Goal: Transaction & Acquisition: Subscribe to service/newsletter

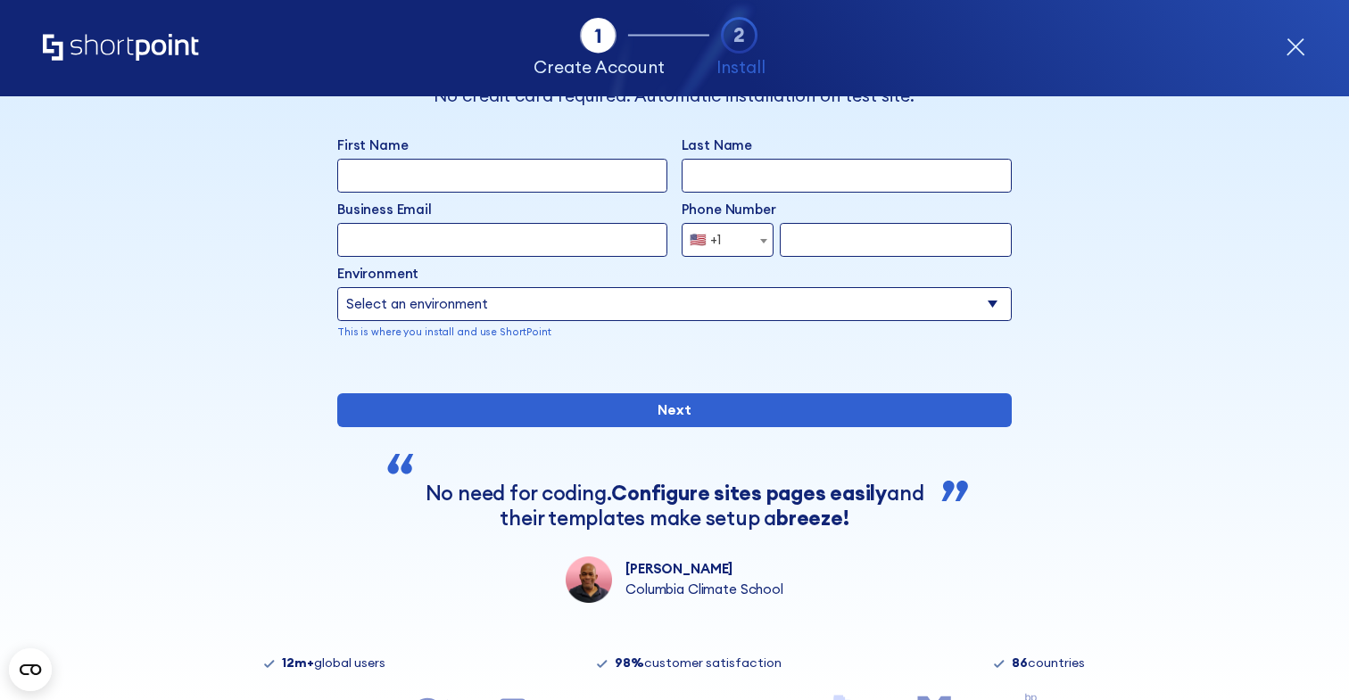
scroll to position [75, 0]
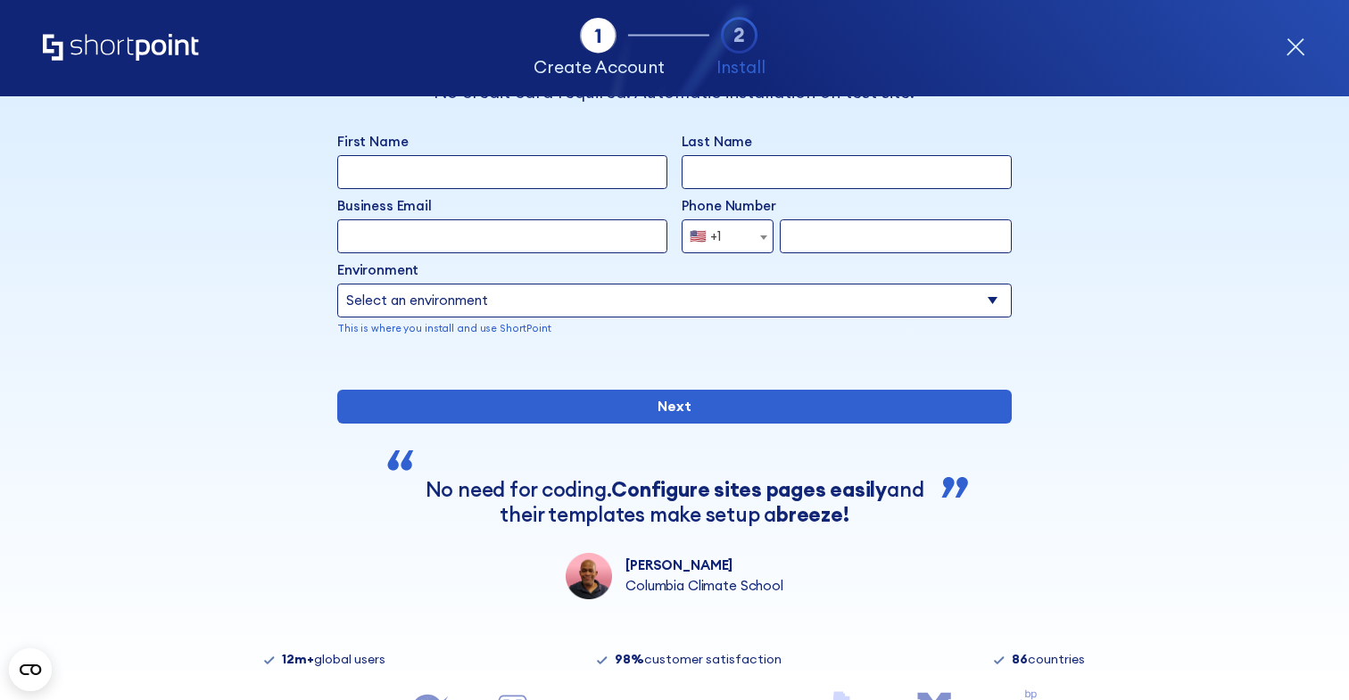
click at [581, 296] on select "Select an environment Microsoft 365 SharePoint Online SharePoint Subscription E…" at bounding box center [674, 301] width 674 height 34
select select "Microsoft 365"
click at [337, 284] on select "Select an environment Microsoft 365 SharePoint Online SharePoint Subscription E…" at bounding box center [674, 301] width 674 height 34
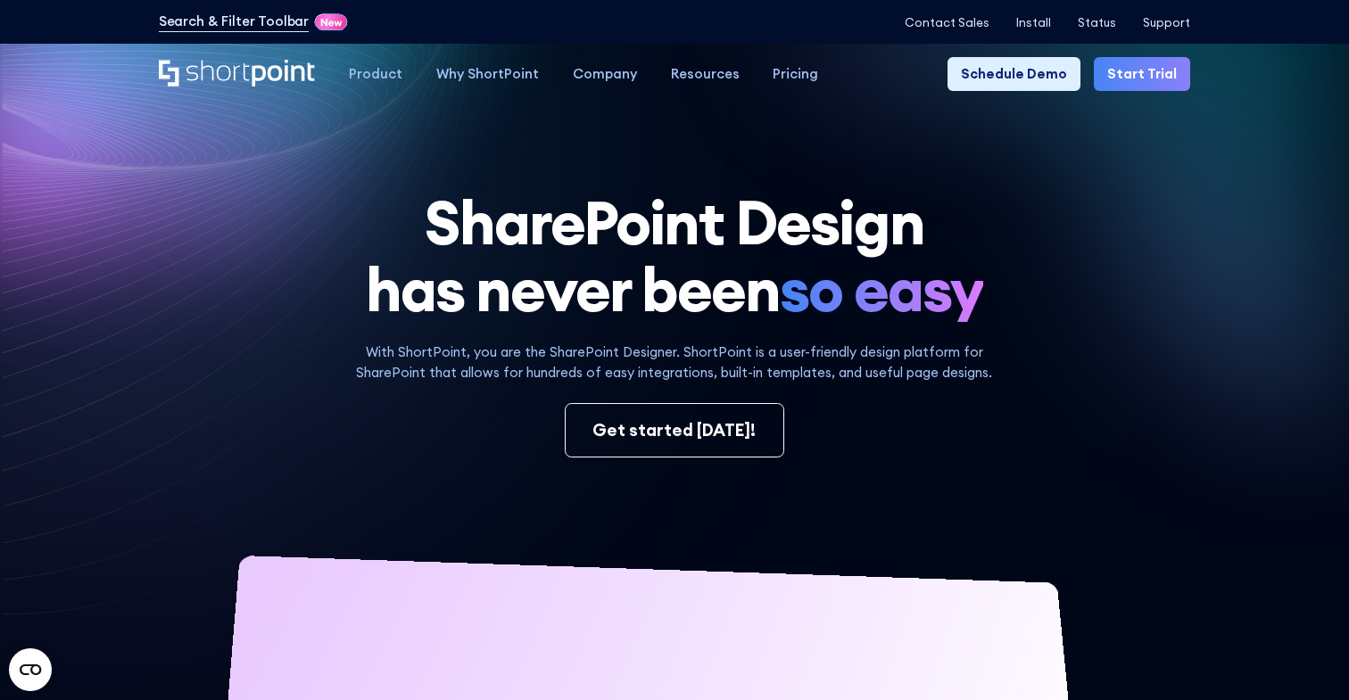
click at [1136, 70] on link "Start Trial" at bounding box center [1142, 74] width 96 height 34
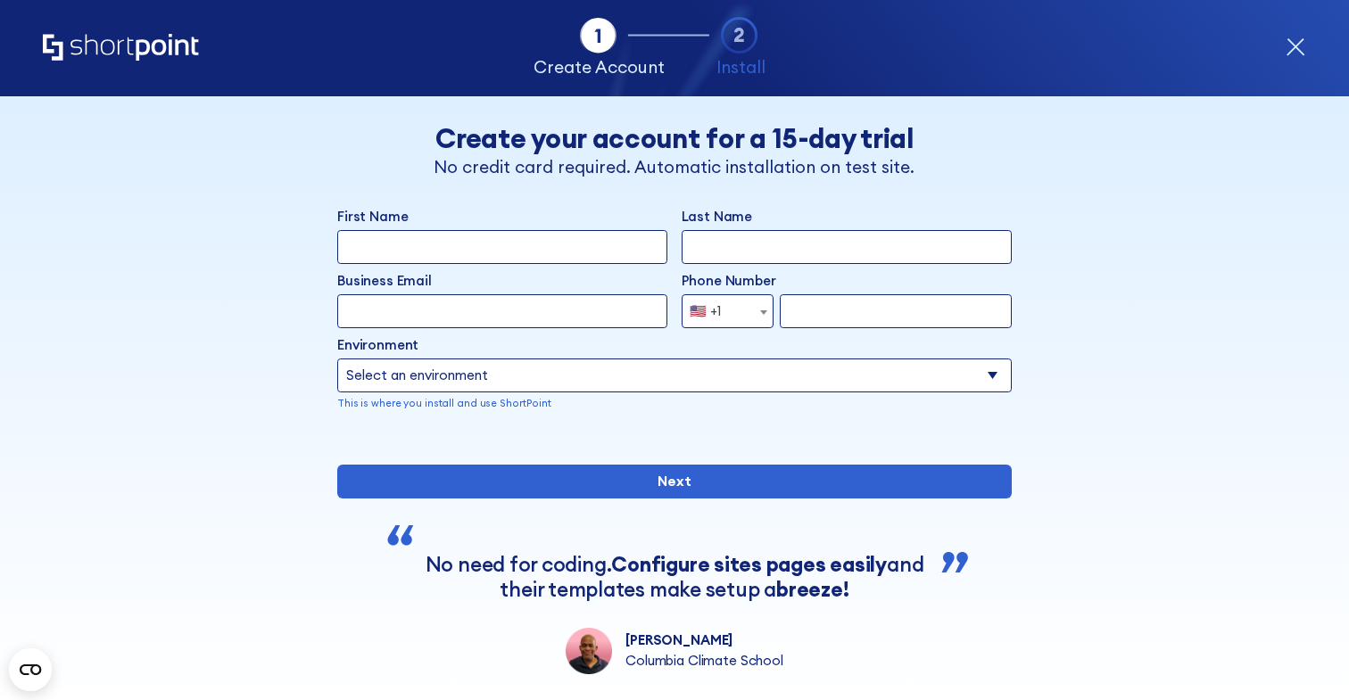
click at [541, 255] on input "First Name" at bounding box center [502, 247] width 330 height 34
type input "Oluwatoyosi"
type input "Oyegoke"
paste input "[EMAIL_ADDRESS][DOMAIN_NAME]"
click at [429, 316] on input "[EMAIL_ADDRESS][DOMAIN_NAME]" at bounding box center [502, 311] width 330 height 34
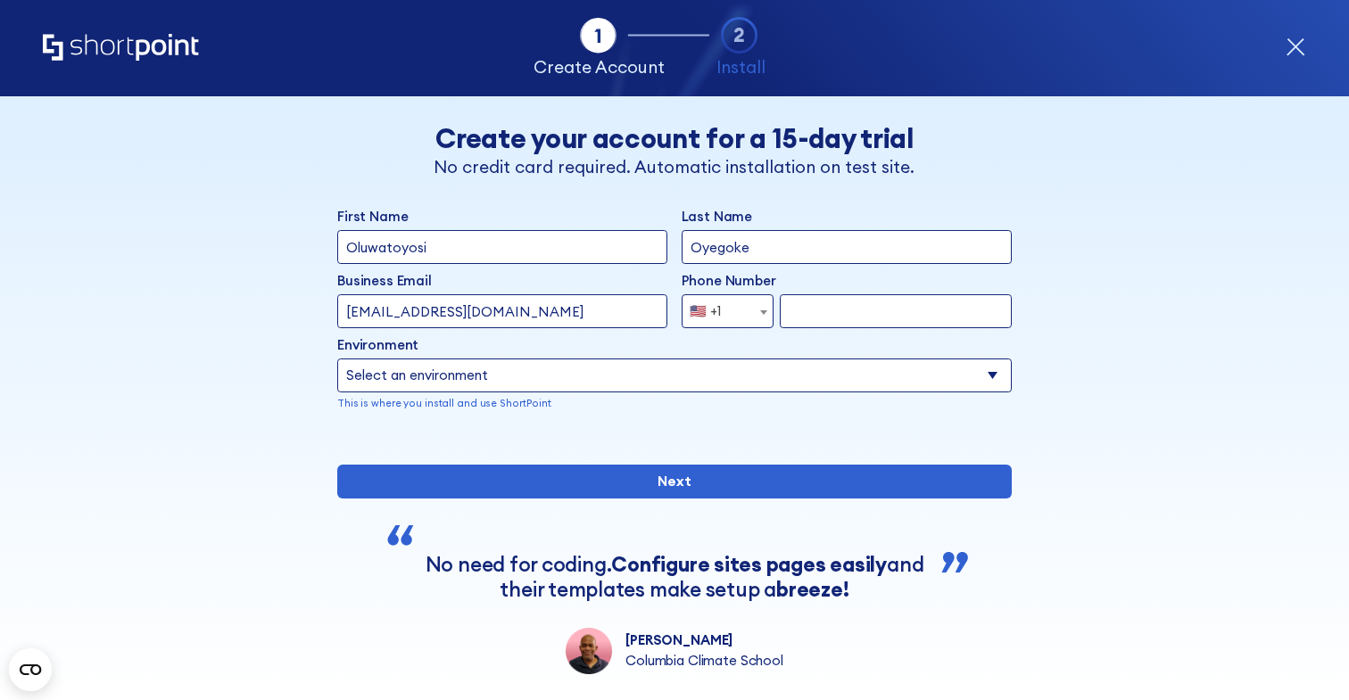
type input "oluwatoyosi+5555@7yt55n.onmicrosoft.com"
click at [735, 304] on span "🇺🇸 +1" at bounding box center [727, 311] width 92 height 34
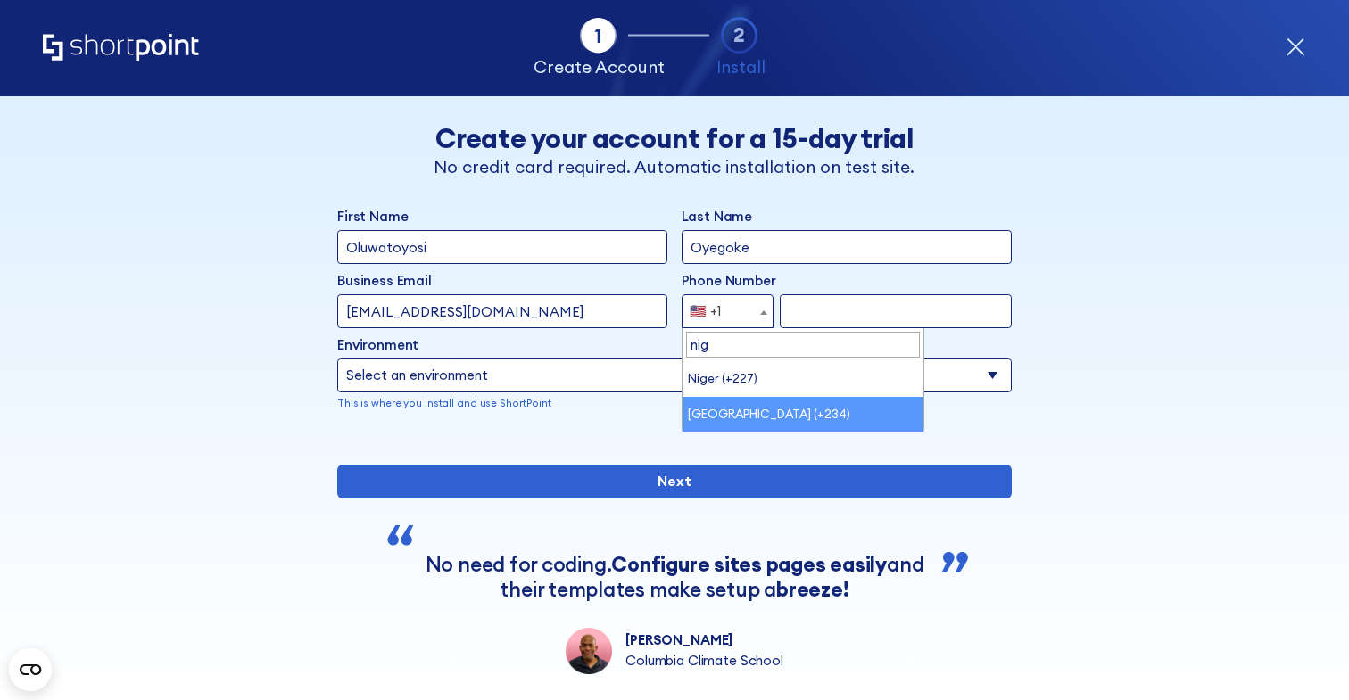
type input "nig"
select select "+234"
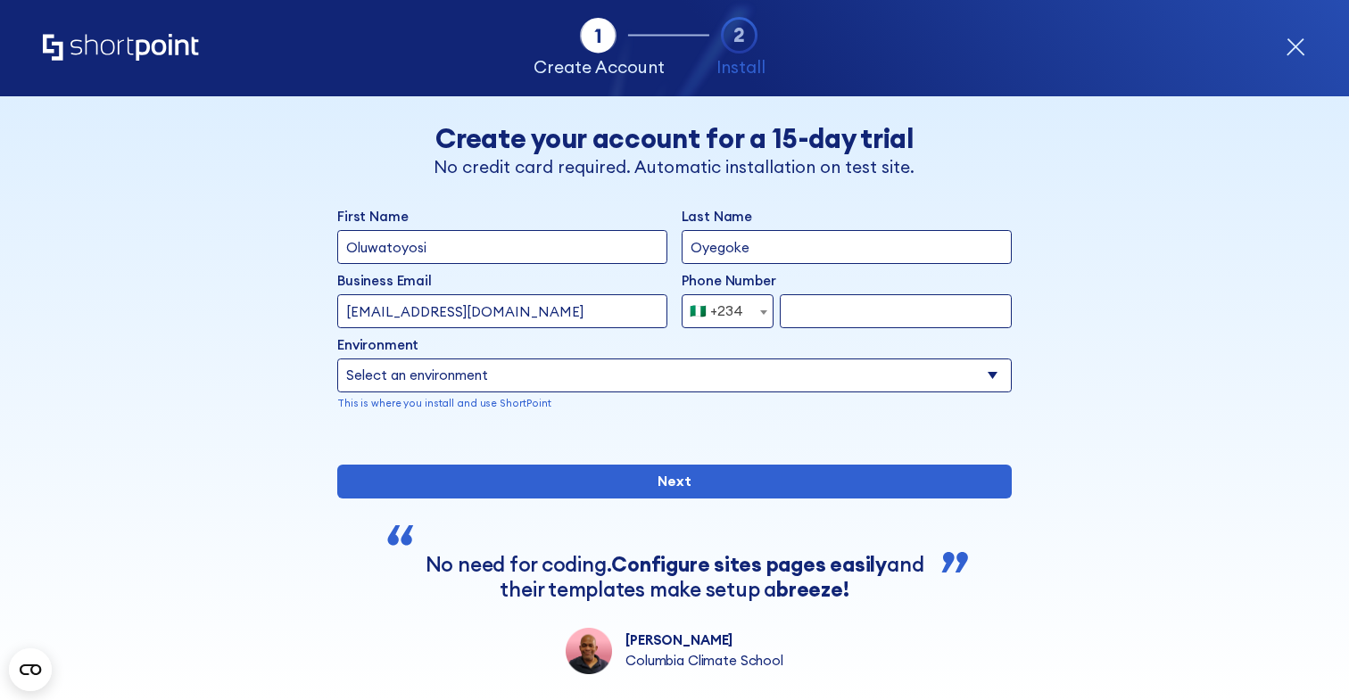
click at [848, 320] on input "form" at bounding box center [896, 311] width 232 height 34
type input "07067202956"
click at [713, 380] on select "Select an environment Microsoft 365 SharePoint Online SharePoint Subscription E…" at bounding box center [674, 376] width 674 height 34
select select "SharePoint Online"
click at [337, 359] on select "Select an environment Microsoft 365 SharePoint Online SharePoint Subscription E…" at bounding box center [674, 376] width 674 height 34
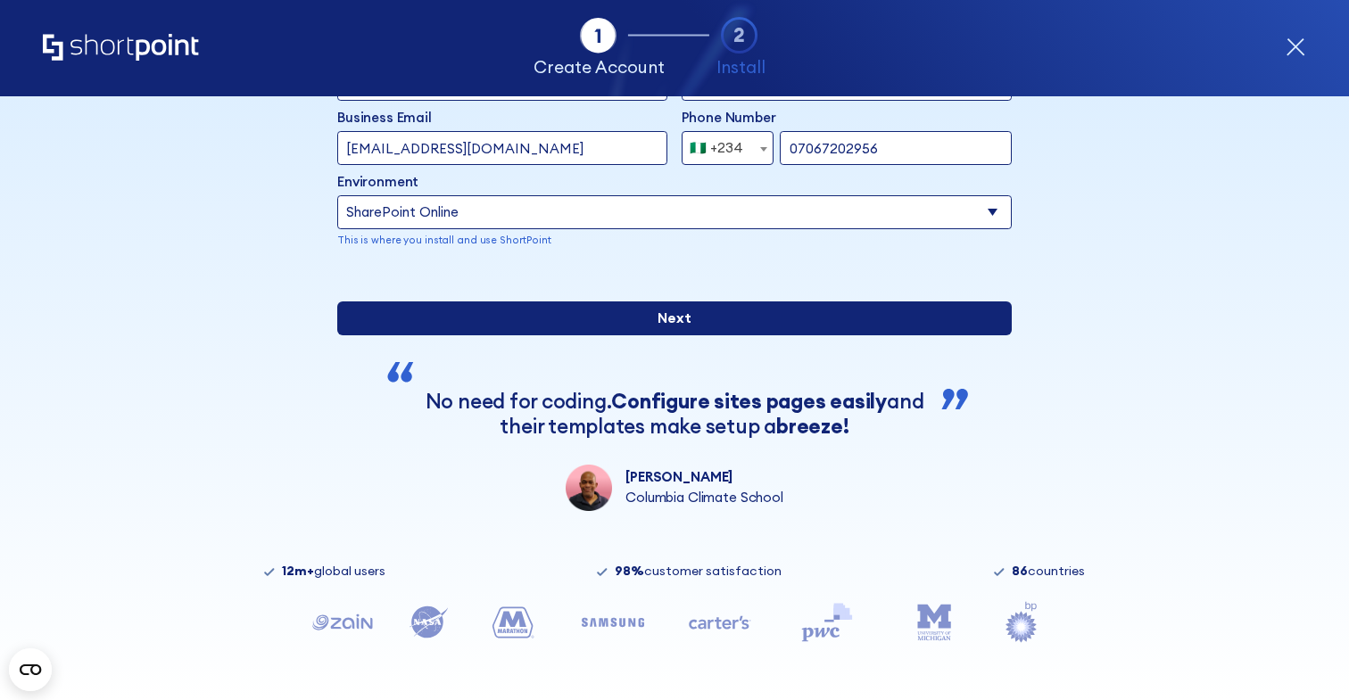
scroll to position [223, 0]
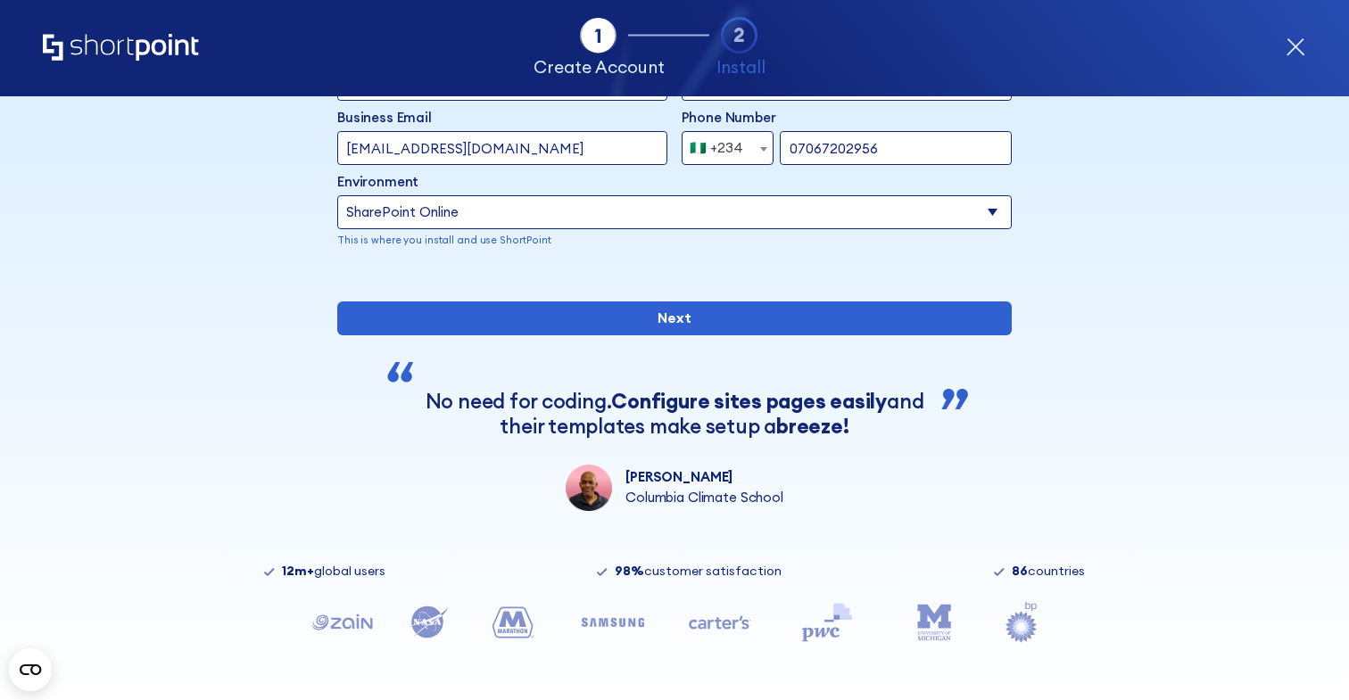
click at [687, 487] on p "Darryl Shaw" at bounding box center [692, 477] width 135 height 21
click at [685, 399] on strong "Configure sites pages easily" at bounding box center [749, 401] width 276 height 26
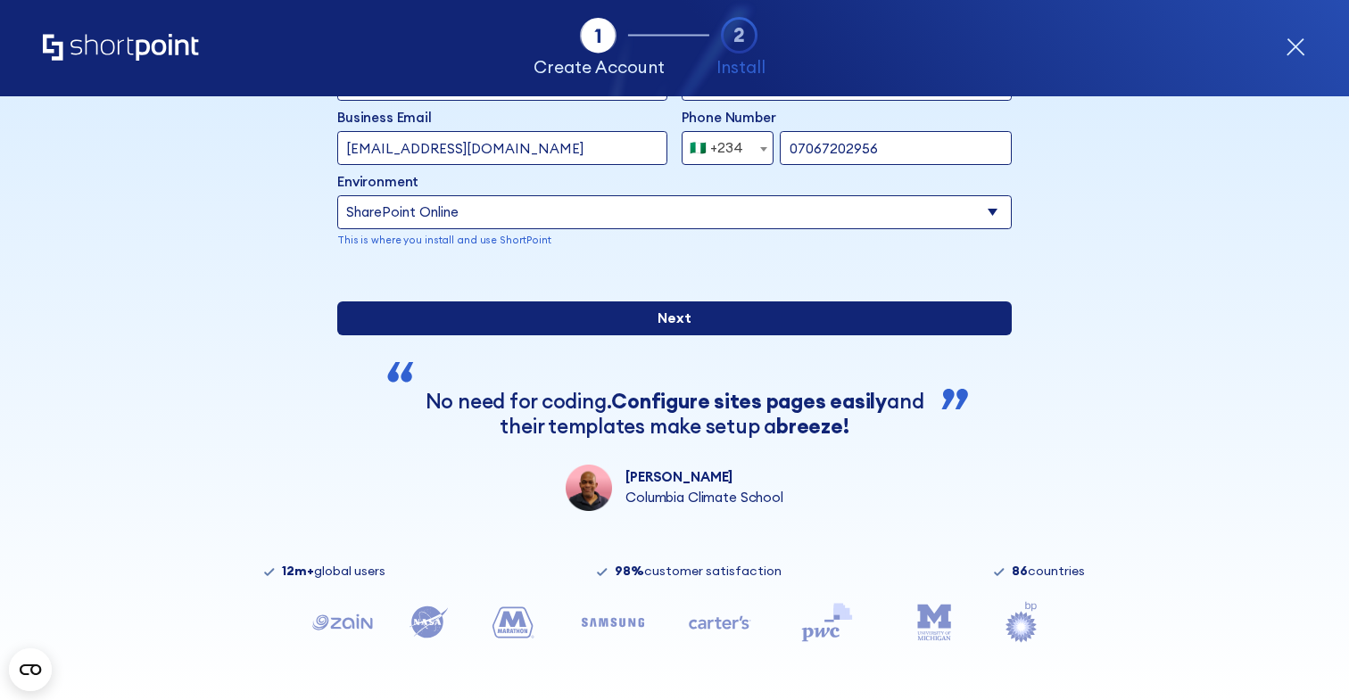
click at [639, 312] on input "Next" at bounding box center [674, 318] width 674 height 34
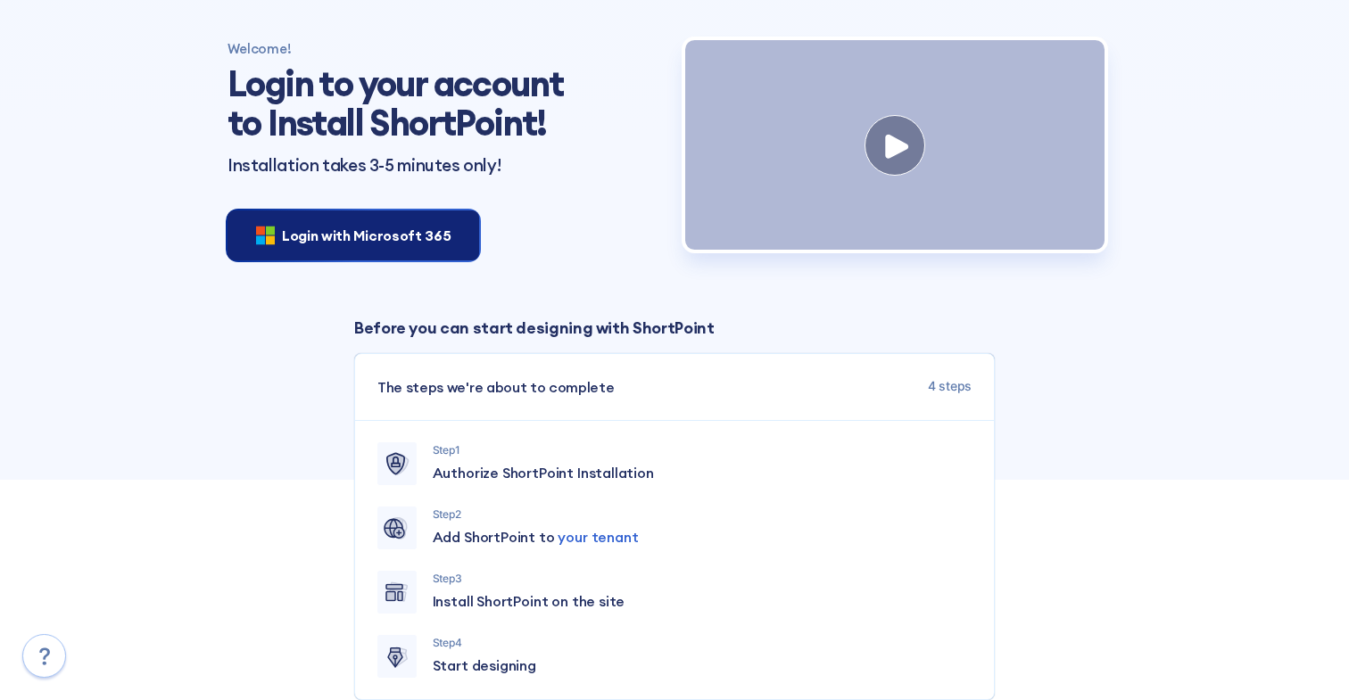
scroll to position [79, 0]
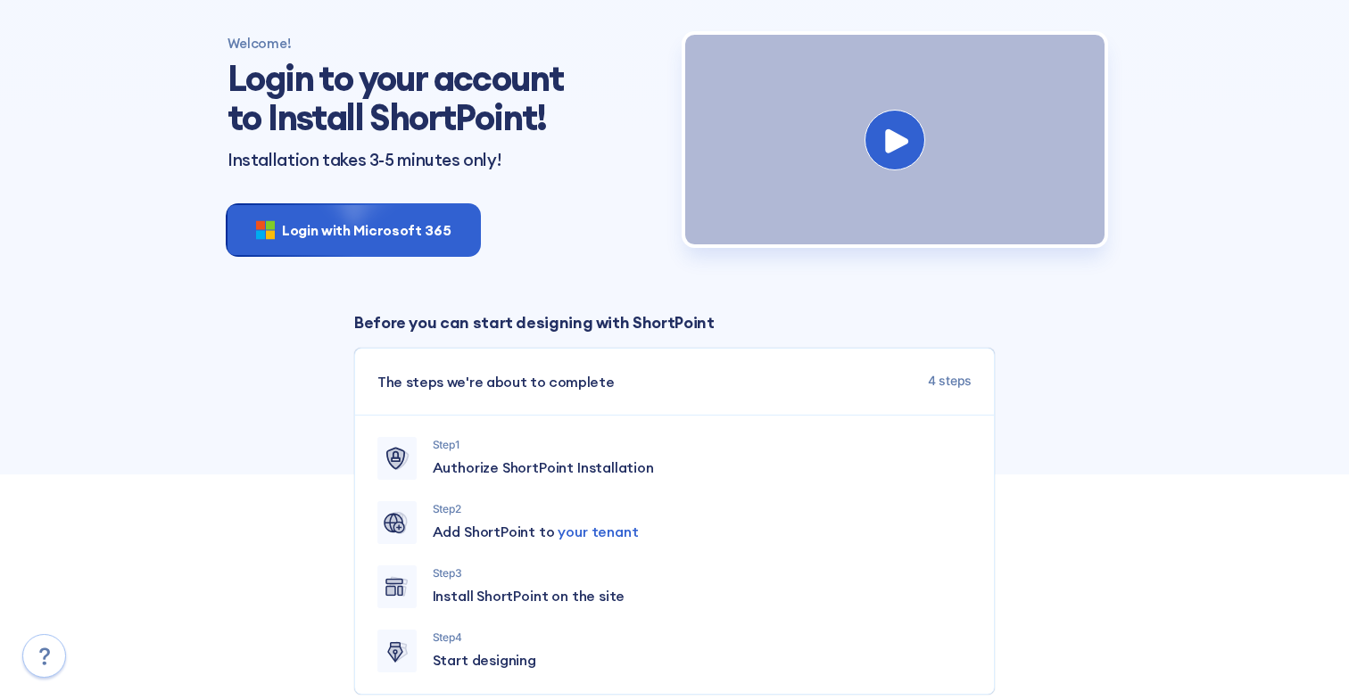
click at [893, 153] on icon at bounding box center [896, 140] width 23 height 24
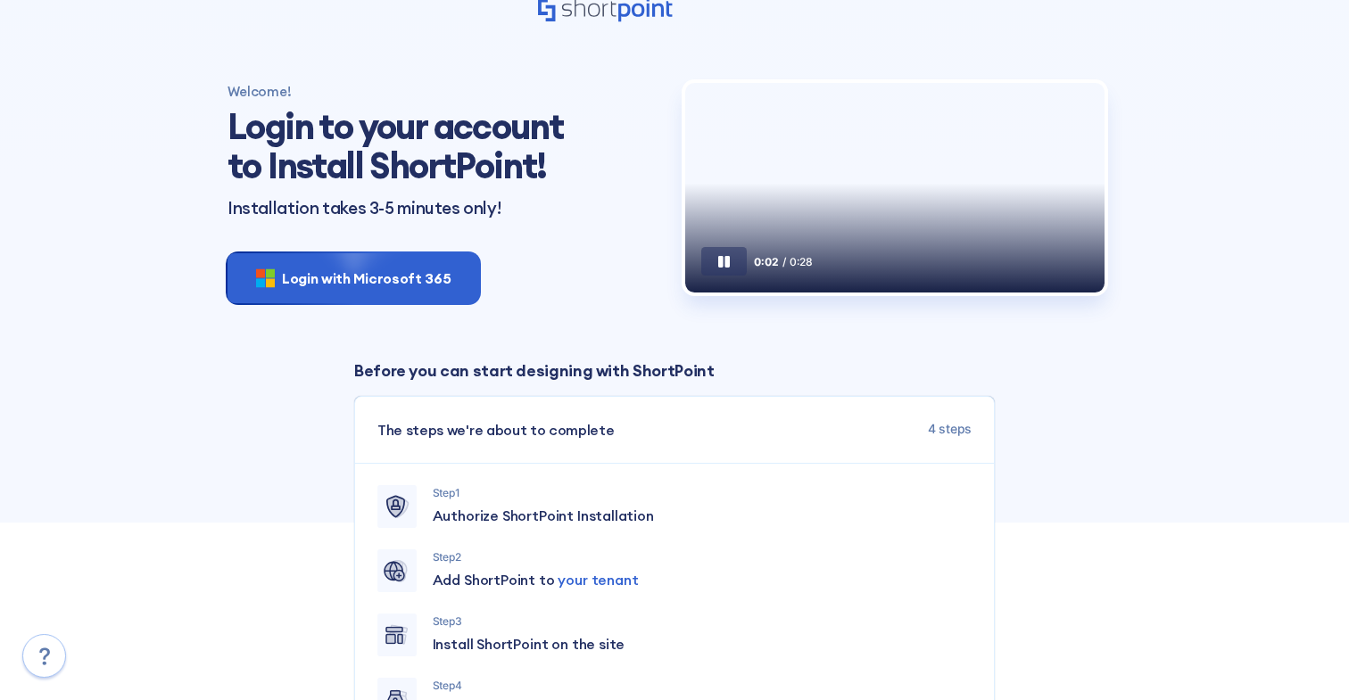
scroll to position [0, 0]
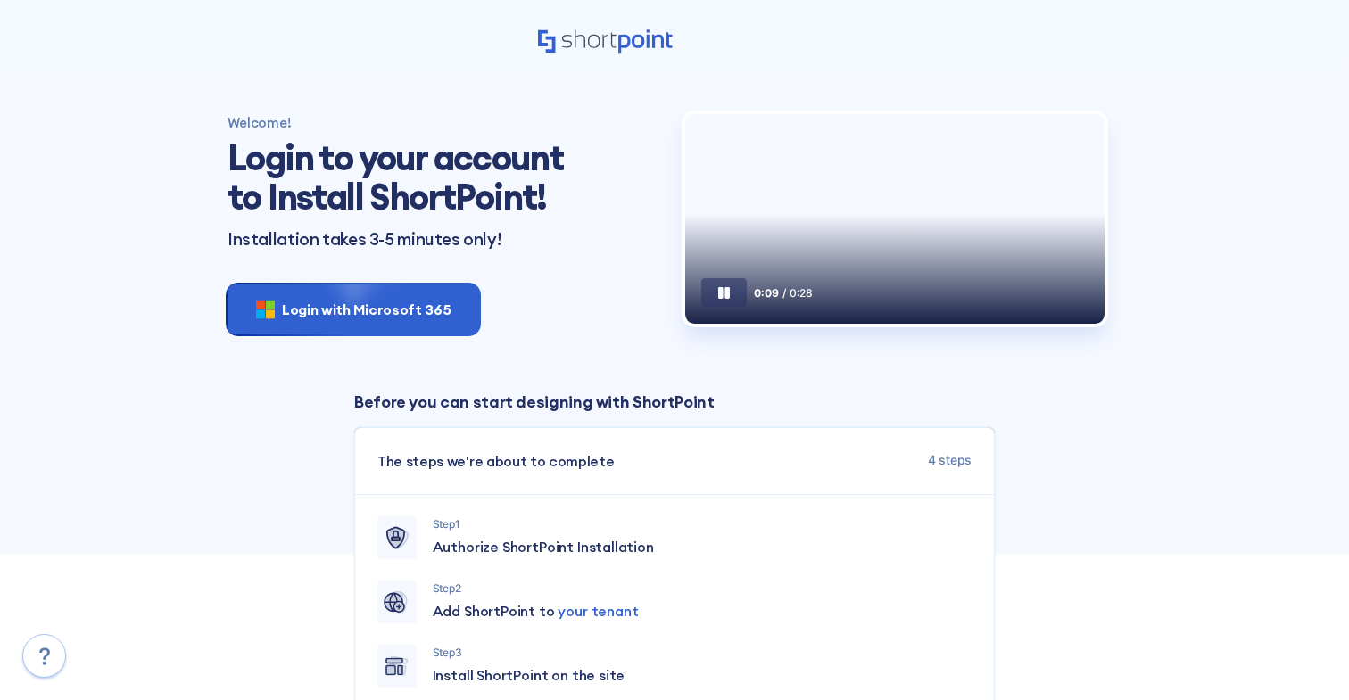
click at [839, 284] on div "0:09 / 0:28" at bounding box center [894, 261] width 419 height 126
click at [839, 284] on div "0:10 / 0:28" at bounding box center [894, 261] width 419 height 126
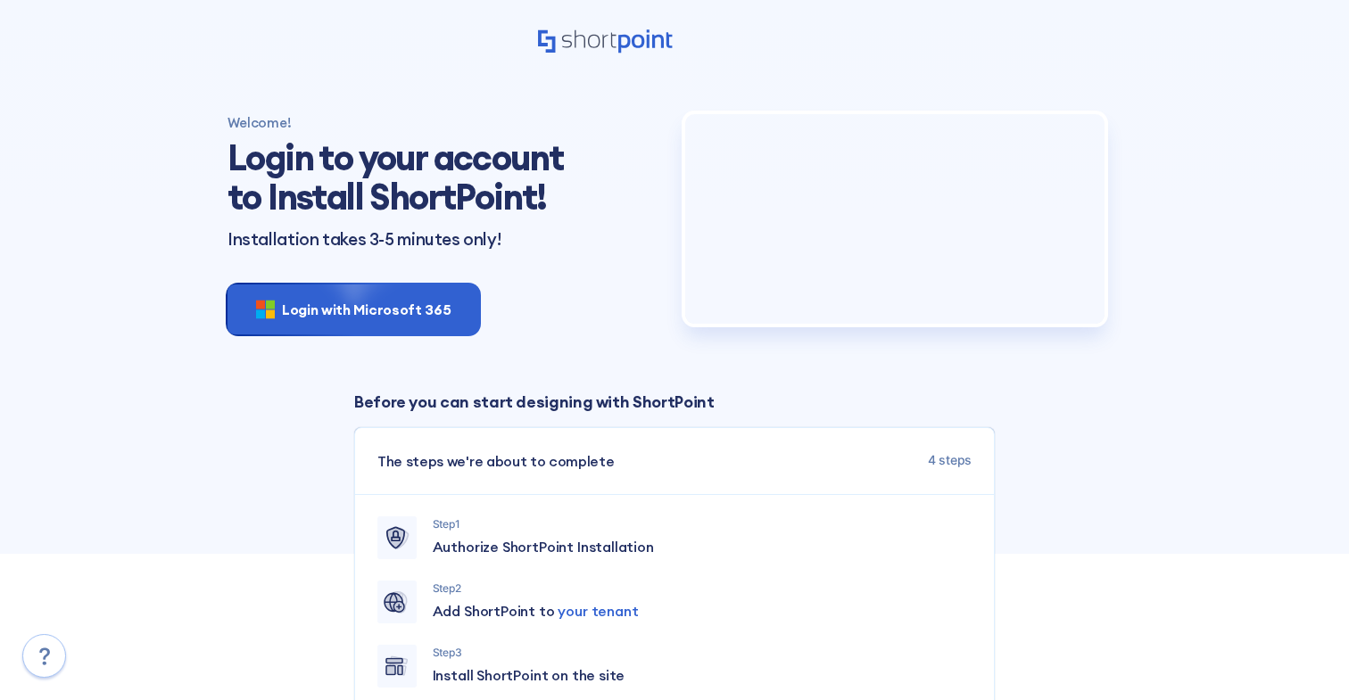
click at [817, 366] on section "Welcome! Login to your account to Install ShortPoint! Installation takes 3-5 mi…" at bounding box center [674, 444] width 937 height 746
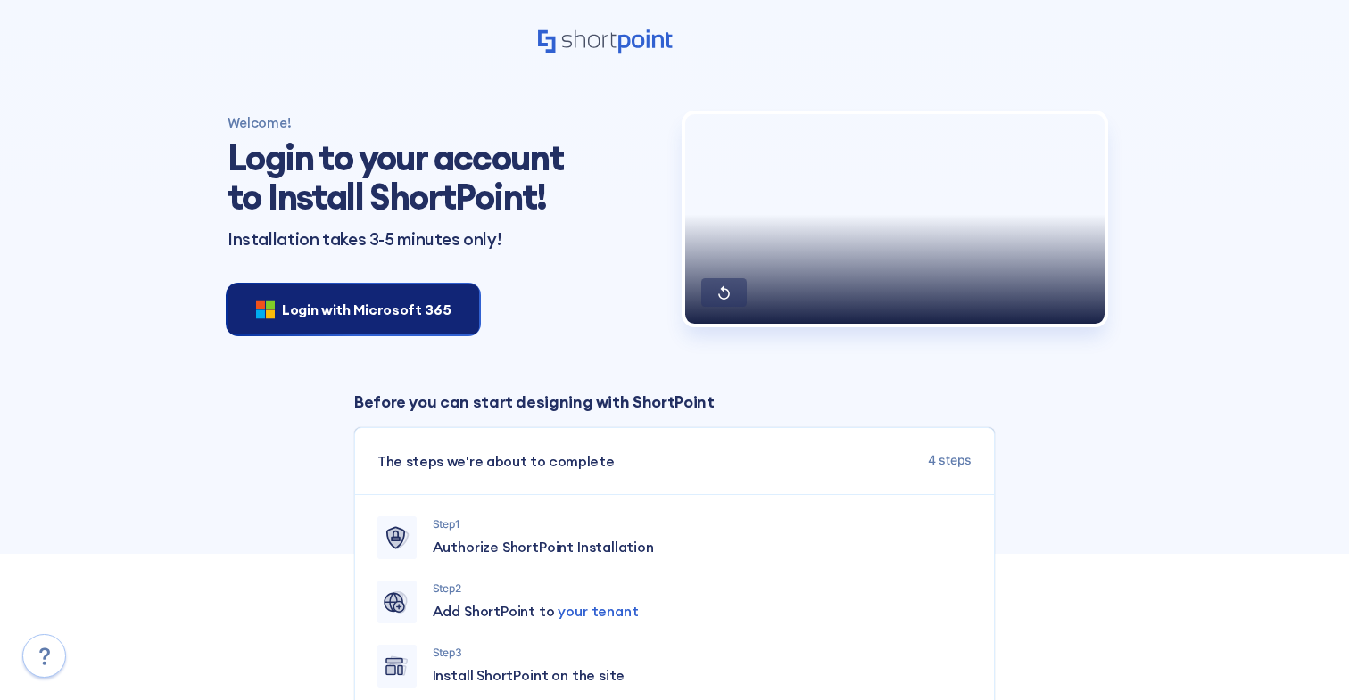
click at [401, 316] on span "Login with Microsoft 365" at bounding box center [366, 309] width 169 height 21
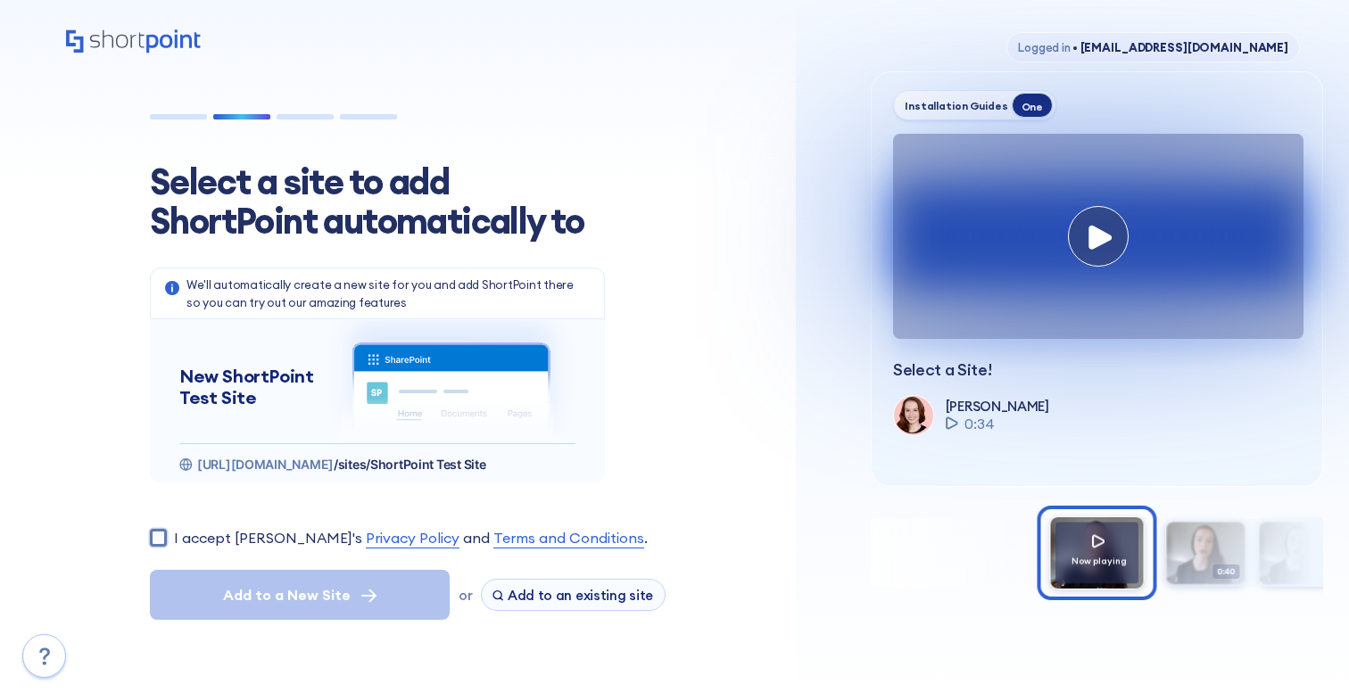
click at [160, 537] on input "I accept ShortPoint's Privacy Policy and Terms and Conditions ." at bounding box center [158, 537] width 17 height 17
checkbox input "true"
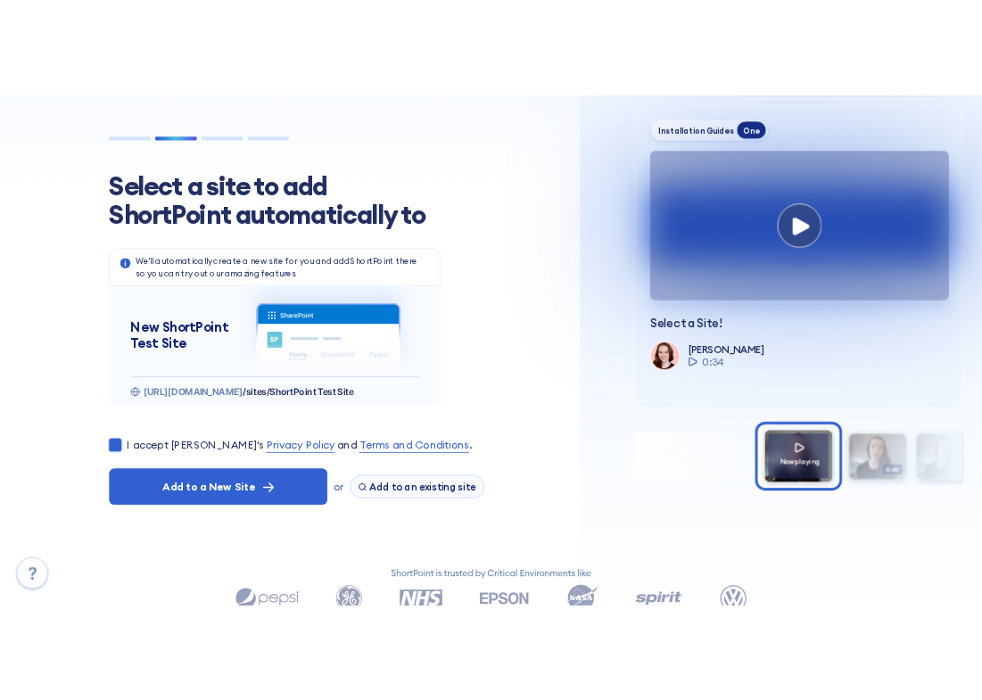
scroll to position [59, 0]
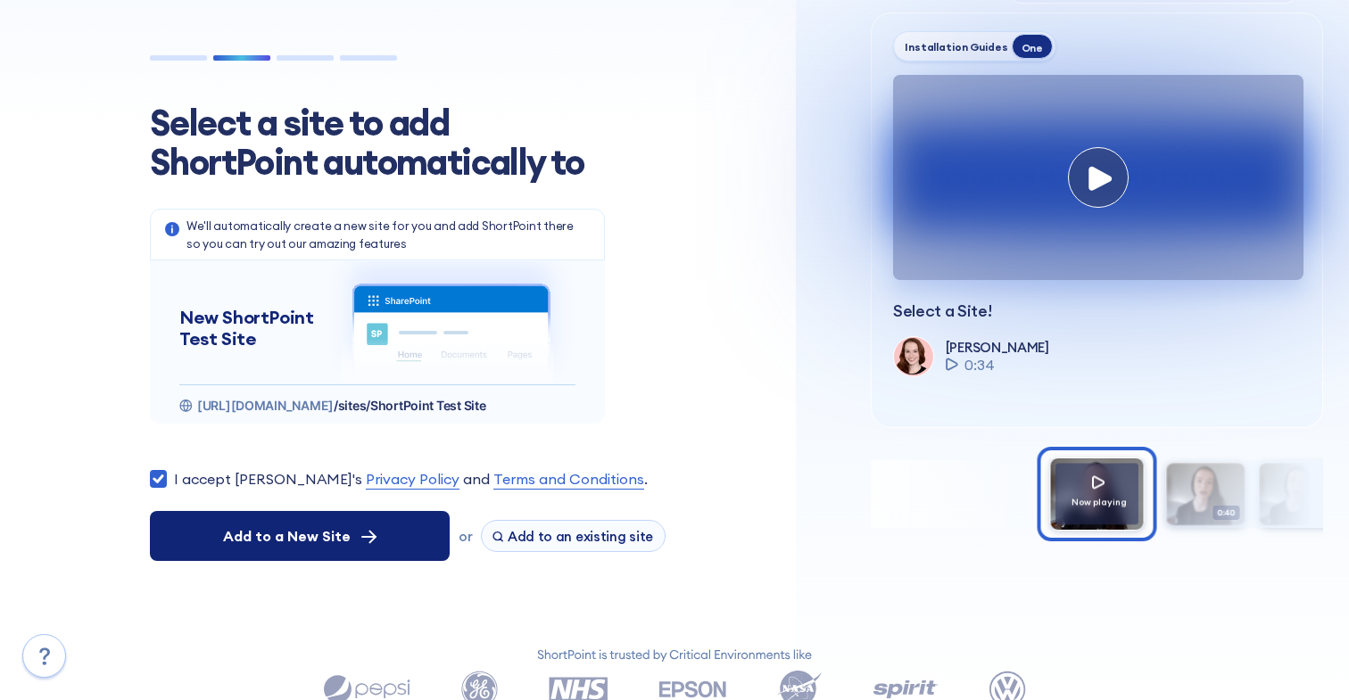
click at [351, 540] on div "Add to a New Site" at bounding box center [299, 535] width 153 height 21
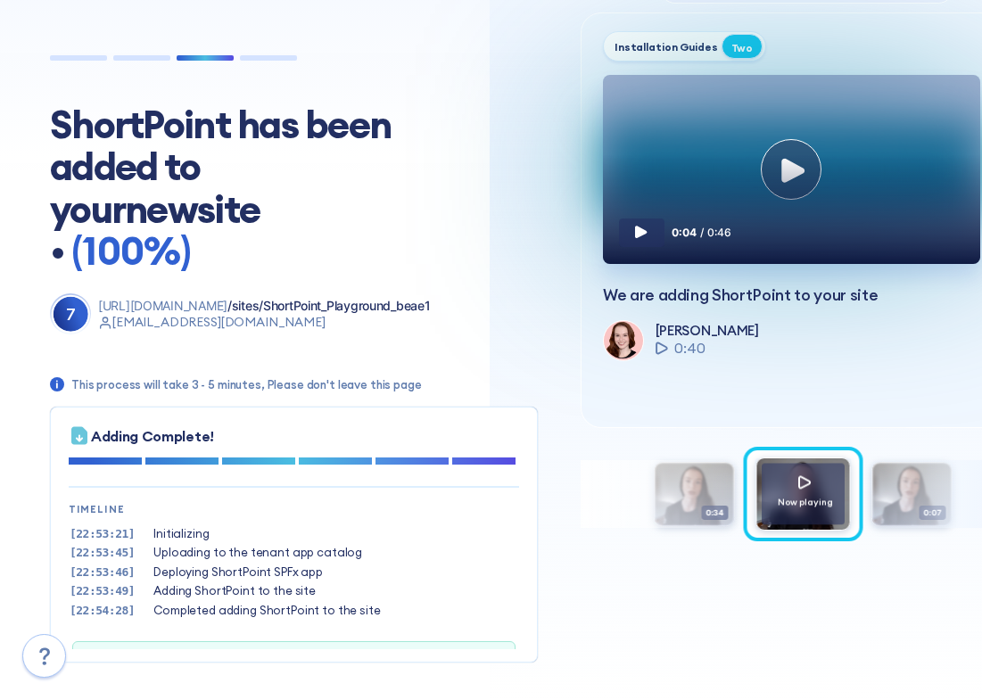
scroll to position [54, 0]
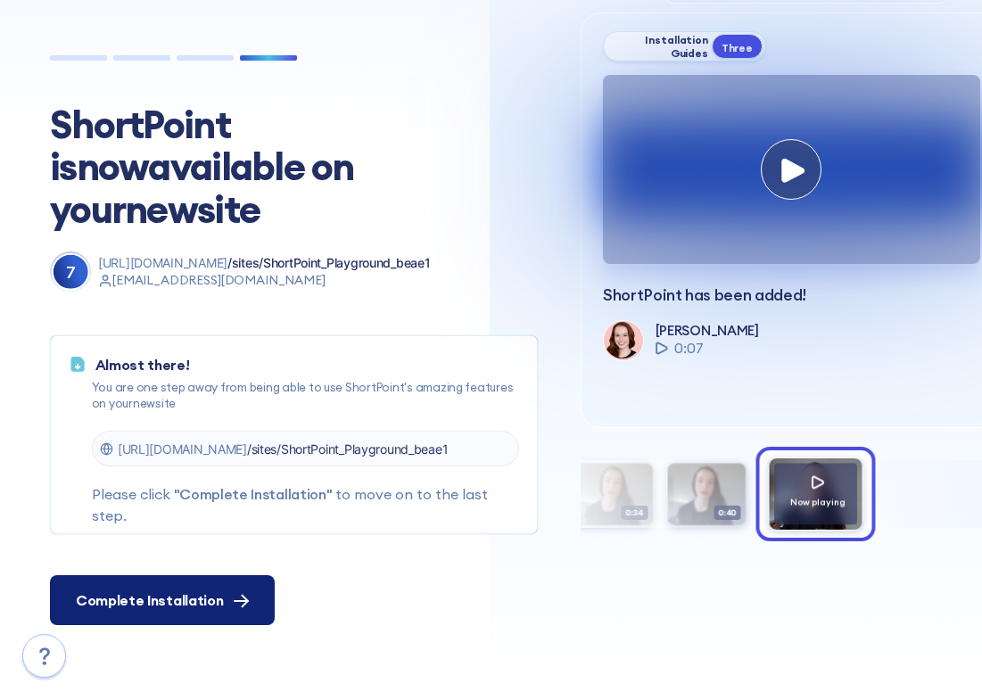
click at [115, 611] on button "Complete Installation" at bounding box center [162, 600] width 225 height 50
